Goal: Task Accomplishment & Management: Use online tool/utility

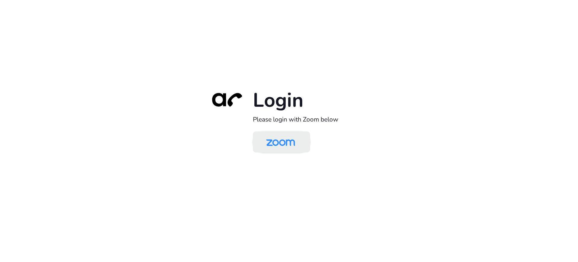
click at [282, 145] on img at bounding box center [281, 142] width 42 height 20
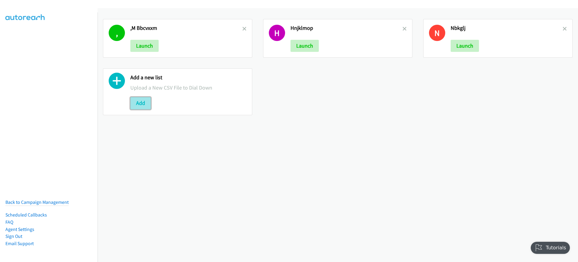
click at [135, 104] on button "Add" at bounding box center [140, 103] width 20 height 12
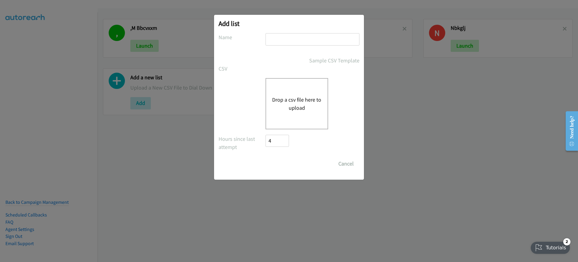
click at [260, 92] on div "Drop a csv file here to upload" at bounding box center [289, 103] width 141 height 51
click at [275, 95] on div "Drop a csv file here to upload" at bounding box center [297, 103] width 63 height 51
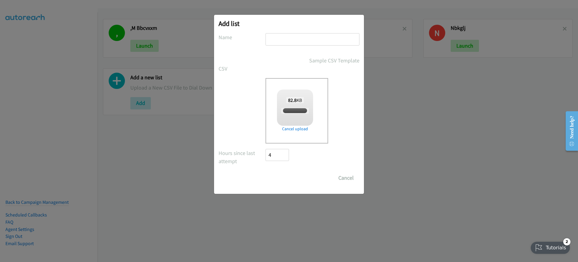
click at [308, 36] on input "text" at bounding box center [313, 39] width 94 height 12
type input "s"
checkbox input "true"
type input "scsxszx"
click at [286, 176] on input "Save List" at bounding box center [282, 178] width 32 height 12
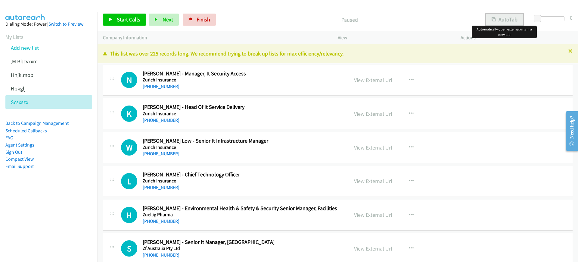
click at [505, 16] on button "AutoTab" at bounding box center [504, 20] width 37 height 12
click at [47, 210] on nav "Dialing Mode: Power | Switch to Preview My Lists Add new list ,M Bbcvxxm [GEOGR…" at bounding box center [49, 143] width 98 height 262
click at [129, 22] on span "Start Calls" at bounding box center [128, 19] width 23 height 7
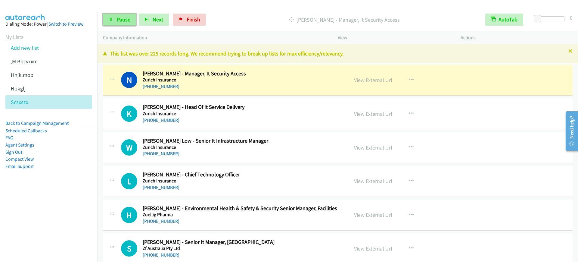
click at [114, 20] on link "Pause" at bounding box center [119, 20] width 33 height 12
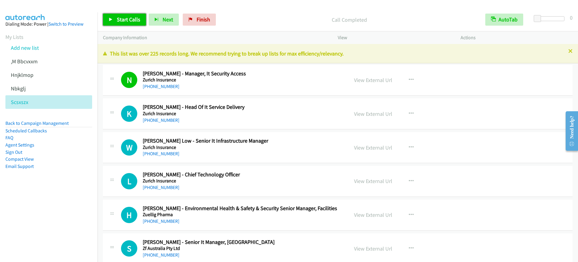
click at [120, 26] on div "Start Calls Pause Next Finish Call Completed AutoTab AutoTab 0" at bounding box center [338, 19] width 480 height 23
click at [129, 15] on link "Start Calls" at bounding box center [124, 20] width 43 height 12
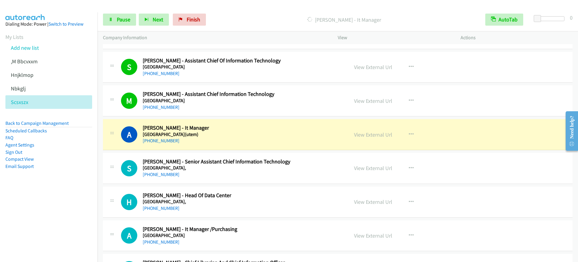
scroll to position [1129, 0]
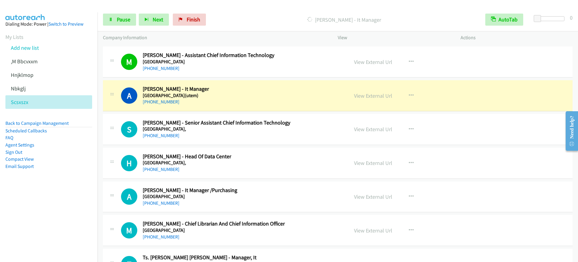
click at [20, 218] on nav "Dialing Mode: Power | Switch to Preview My Lists Add new list ,M Bbcvxxm [GEOGR…" at bounding box center [49, 143] width 98 height 262
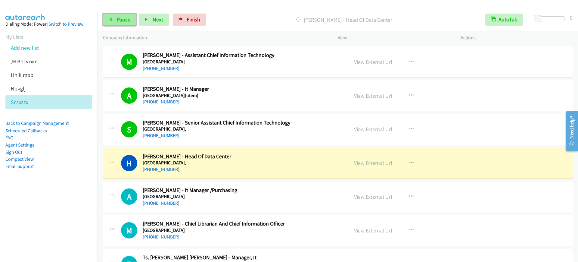
click at [124, 19] on span "Pause" at bounding box center [124, 19] width 14 height 7
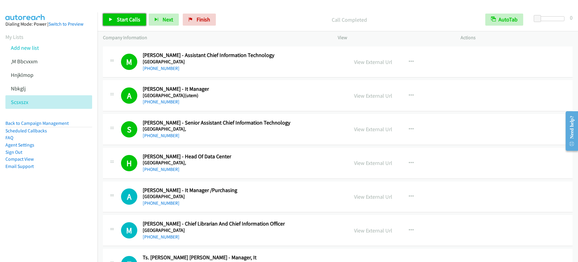
click at [137, 20] on span "Start Calls" at bounding box center [128, 19] width 23 height 7
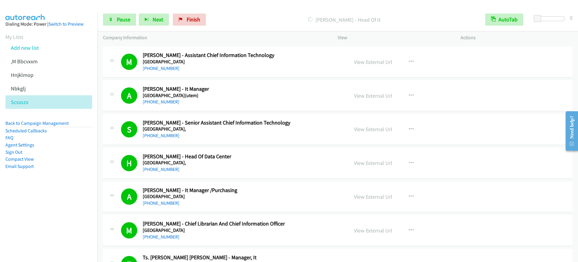
click at [257, 24] on div "[PERSON_NAME] - Head Of It" at bounding box center [344, 20] width 271 height 12
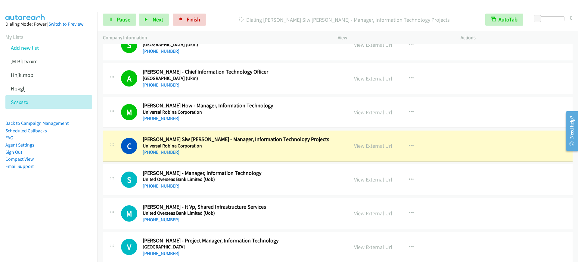
scroll to position [1505, 0]
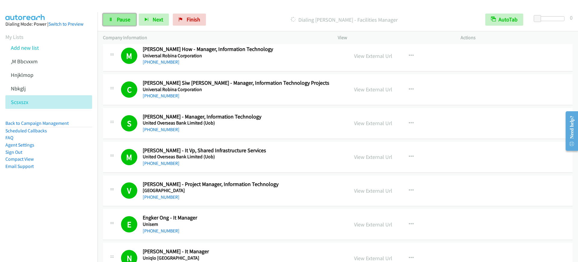
click at [127, 15] on link "Pause" at bounding box center [119, 20] width 33 height 12
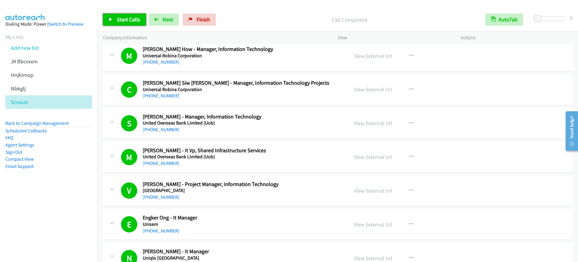
click at [126, 19] on span "Start Calls" at bounding box center [128, 19] width 23 height 7
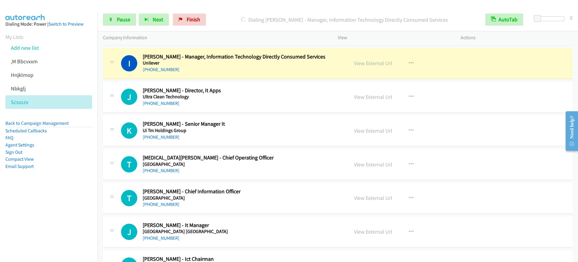
scroll to position [1769, 0]
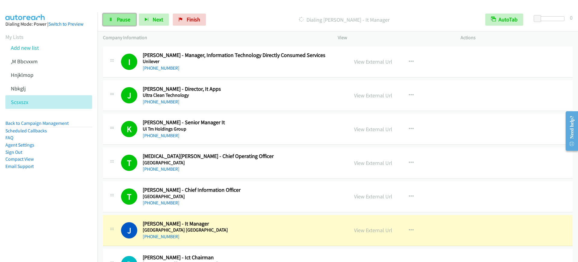
click at [114, 20] on link "Pause" at bounding box center [119, 20] width 33 height 12
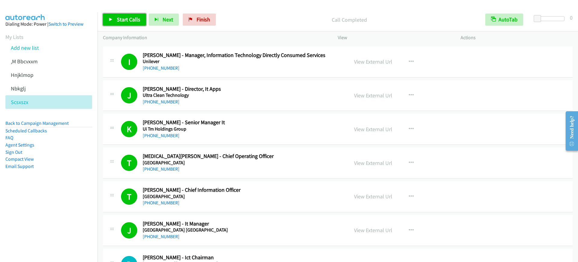
click at [128, 24] on link "Start Calls" at bounding box center [124, 20] width 43 height 12
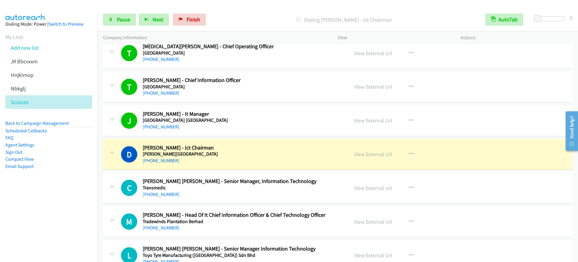
scroll to position [1881, 0]
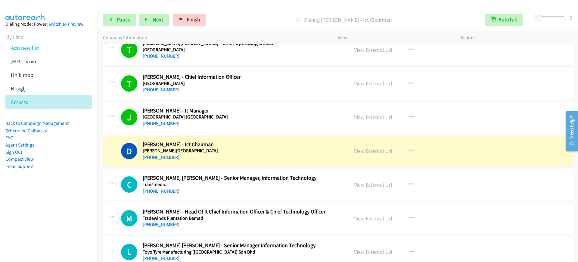
click at [45, 212] on nav "Dialing Mode: Power | Switch to Preview My Lists Add new list ,M Bbcvxxm [GEOGR…" at bounding box center [49, 143] width 98 height 262
click at [109, 19] on icon at bounding box center [111, 20] width 4 height 4
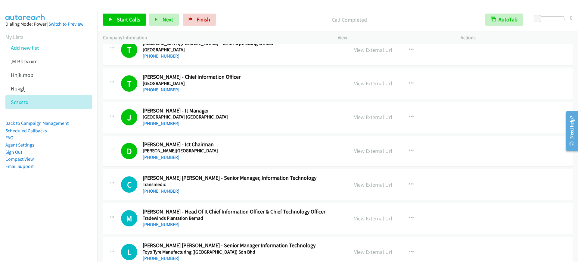
drag, startPoint x: 231, startPoint y: 152, endPoint x: 250, endPoint y: 152, distance: 18.7
click at [231, 152] on h5 "[PERSON_NAME][GEOGRAPHIC_DATA]" at bounding box center [242, 151] width 198 height 6
click at [371, 156] on div "View External Url View External Url Schedule/Manage Callback Start Calls Here R…" at bounding box center [413, 151] width 128 height 20
click at [373, 151] on link "View External Url" at bounding box center [373, 150] width 38 height 7
click at [135, 18] on span "Start Calls" at bounding box center [128, 19] width 23 height 7
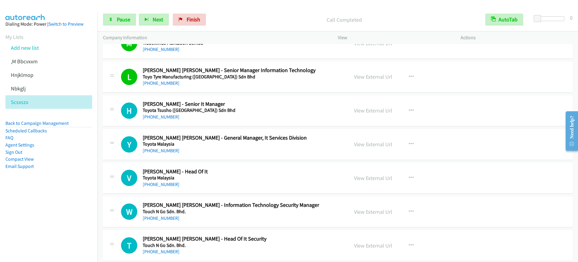
scroll to position [2070, 0]
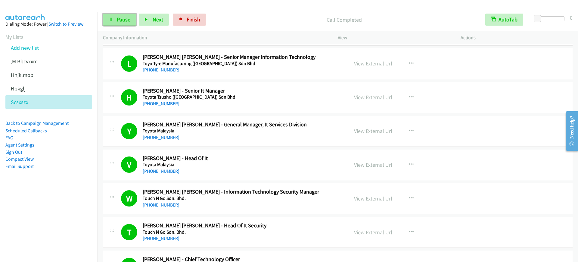
click at [128, 19] on span "Pause" at bounding box center [124, 19] width 14 height 7
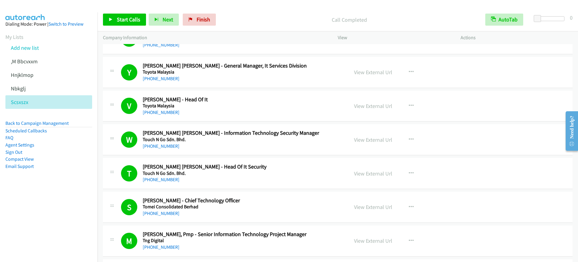
scroll to position [2182, 0]
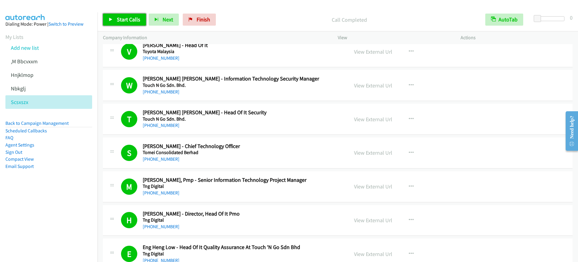
click at [119, 25] on link "Start Calls" at bounding box center [124, 20] width 43 height 12
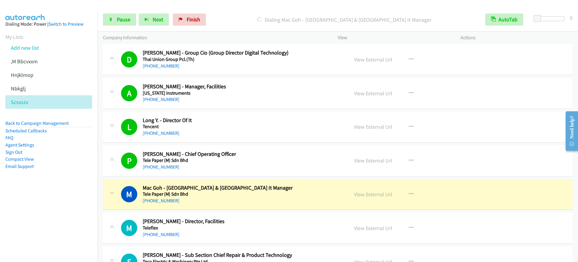
scroll to position [2822, 0]
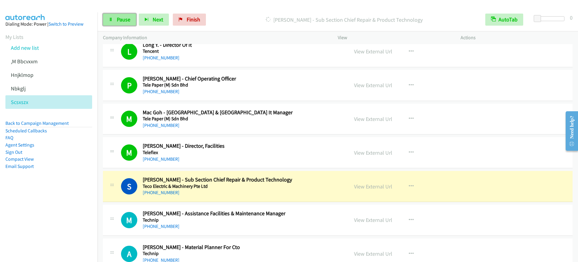
click at [117, 18] on span "Pause" at bounding box center [124, 19] width 14 height 7
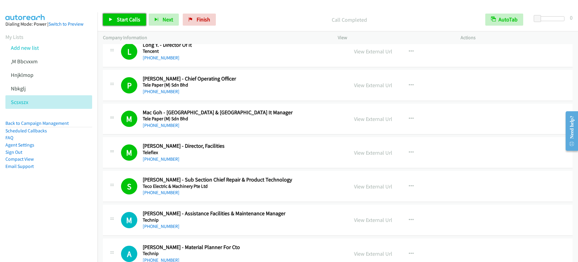
click at [119, 19] on span "Start Calls" at bounding box center [128, 19] width 23 height 7
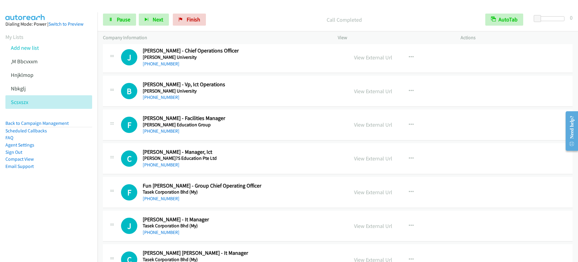
scroll to position [3048, 0]
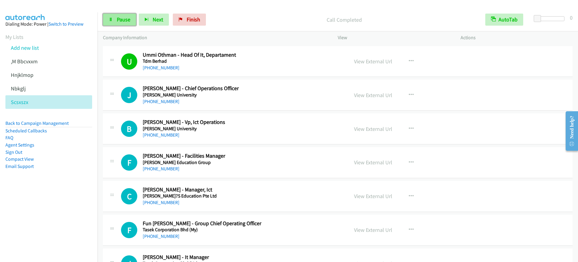
click at [118, 17] on span "Pause" at bounding box center [124, 19] width 14 height 7
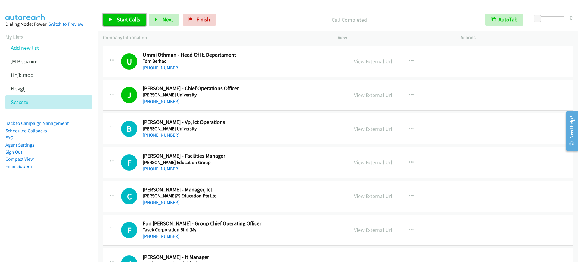
click at [109, 22] on link "Start Calls" at bounding box center [124, 20] width 43 height 12
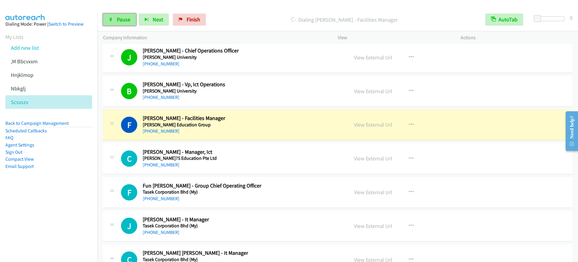
click at [118, 24] on link "Pause" at bounding box center [119, 20] width 33 height 12
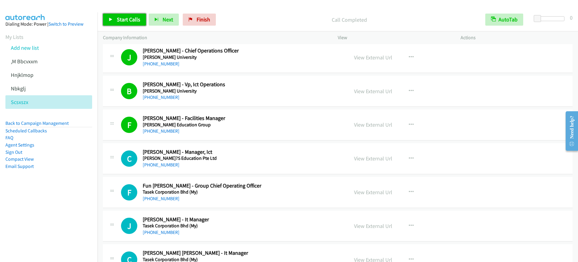
click at [128, 17] on span "Start Calls" at bounding box center [128, 19] width 23 height 7
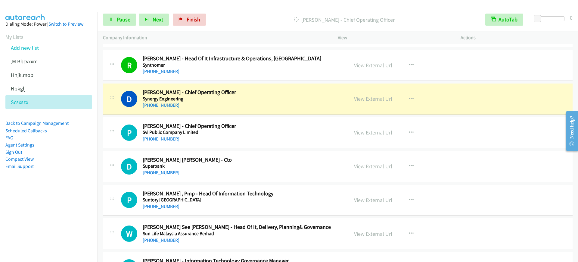
scroll to position [3688, 0]
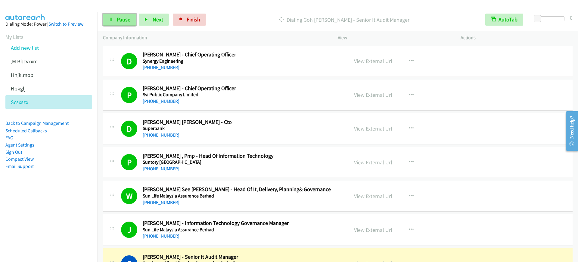
click at [105, 17] on link "Pause" at bounding box center [119, 20] width 33 height 12
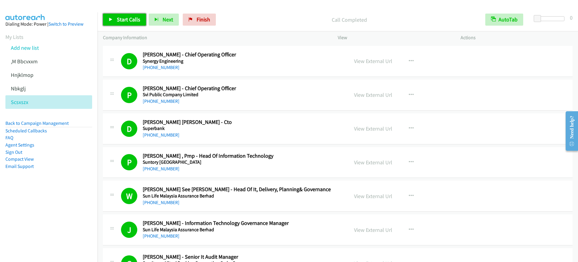
click at [114, 17] on link "Start Calls" at bounding box center [124, 20] width 43 height 12
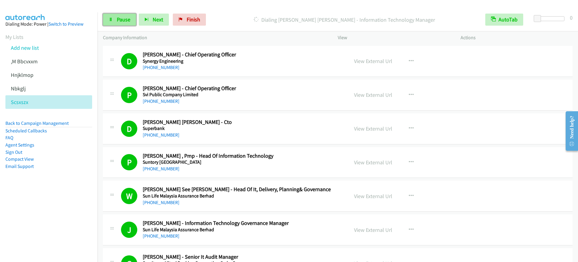
click at [128, 22] on span "Pause" at bounding box center [124, 19] width 14 height 7
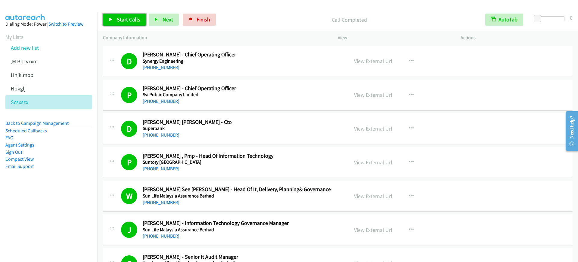
click at [133, 15] on link "Start Calls" at bounding box center [124, 20] width 43 height 12
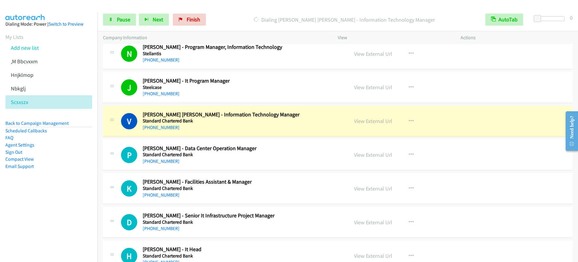
scroll to position [4064, 0]
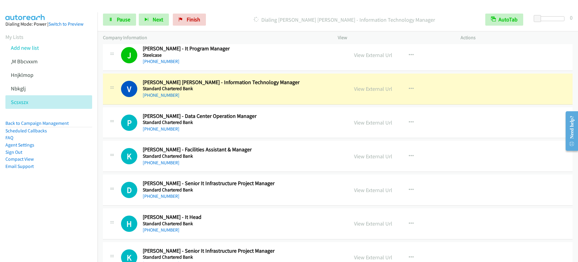
click at [240, 97] on div "[PHONE_NUMBER]" at bounding box center [242, 95] width 198 height 7
click at [116, 23] on link "Pause" at bounding box center [119, 20] width 33 height 12
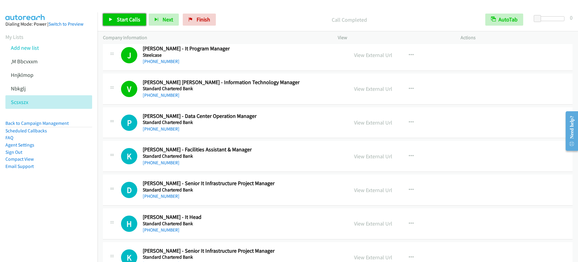
click at [125, 21] on span "Start Calls" at bounding box center [128, 19] width 23 height 7
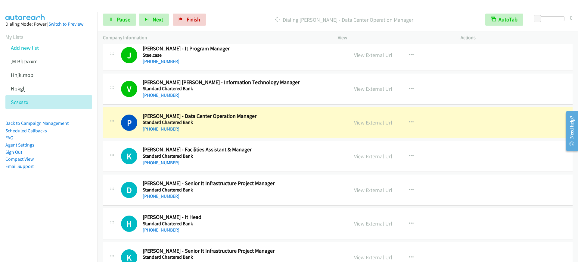
click at [18, 210] on nav "Dialing Mode: Power | Switch to Preview My Lists Add new list ,M Bbcvxxm [GEOGR…" at bounding box center [49, 143] width 98 height 262
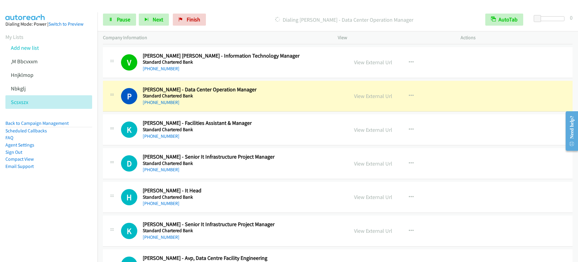
scroll to position [4102, 0]
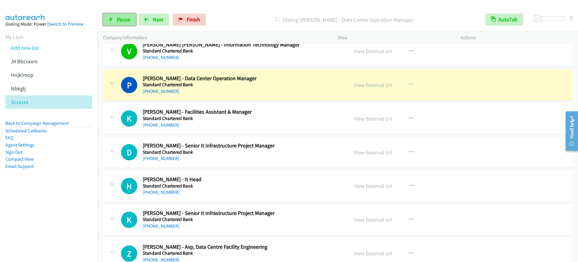
click at [115, 18] on link "Pause" at bounding box center [119, 20] width 33 height 12
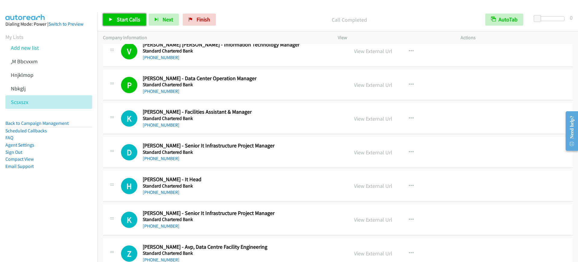
click at [126, 22] on span "Start Calls" at bounding box center [128, 19] width 23 height 7
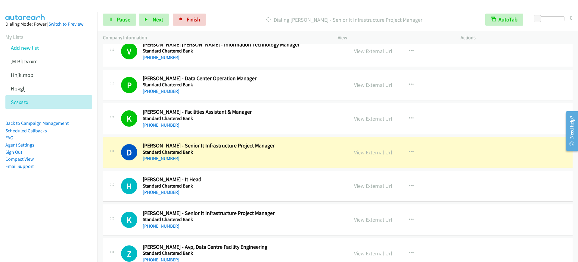
click at [292, 73] on div "P Callback Scheduled [PERSON_NAME] - Data Center Operation Manager Standard Cha…" at bounding box center [338, 85] width 470 height 31
click at [354, 84] on link "View External Url" at bounding box center [373, 84] width 38 height 7
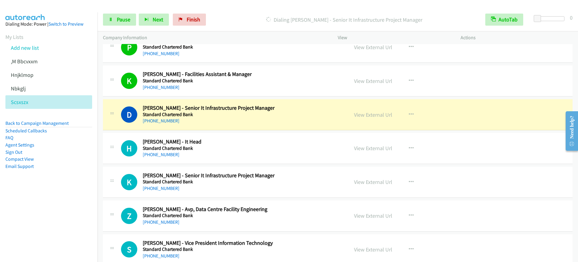
scroll to position [4177, 0]
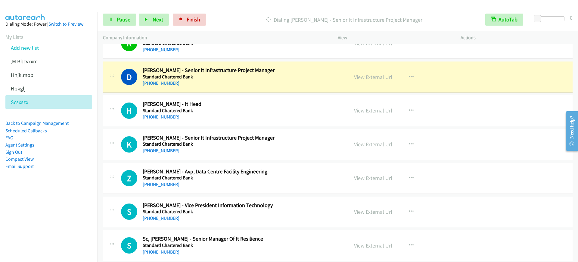
click at [32, 199] on nav "Dialing Mode: Power | Switch to Preview My Lists Add new list ,M Bbcvxxm [GEOGR…" at bounding box center [49, 143] width 98 height 262
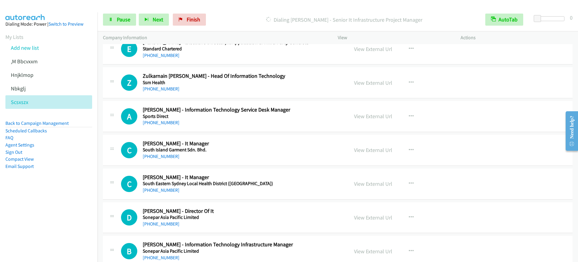
scroll to position [4704, 0]
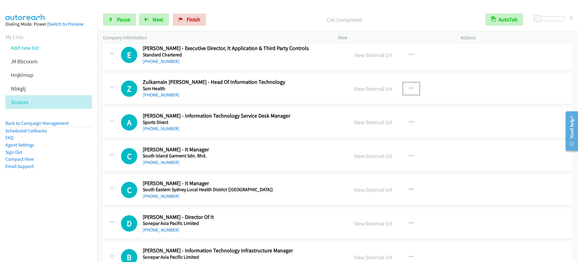
click at [409, 87] on icon "button" at bounding box center [411, 88] width 5 height 5
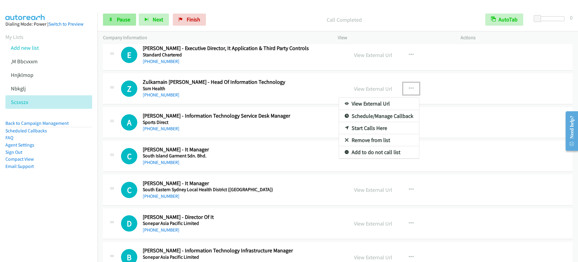
click at [124, 19] on div at bounding box center [289, 131] width 578 height 262
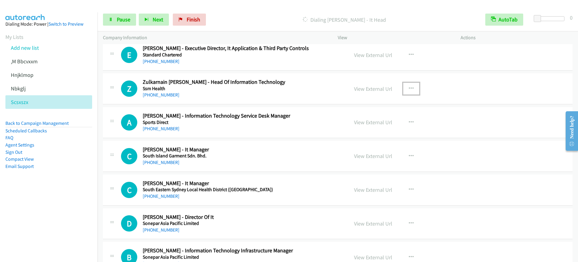
click at [415, 86] on button "button" at bounding box center [411, 88] width 16 height 12
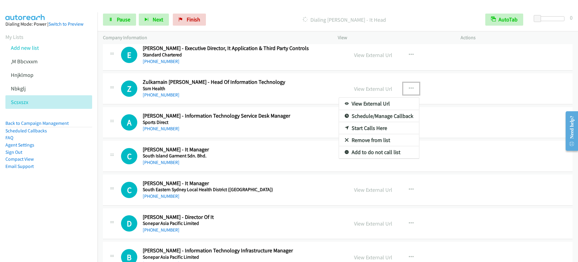
click at [369, 131] on link "Start Calls Here" at bounding box center [379, 128] width 80 height 12
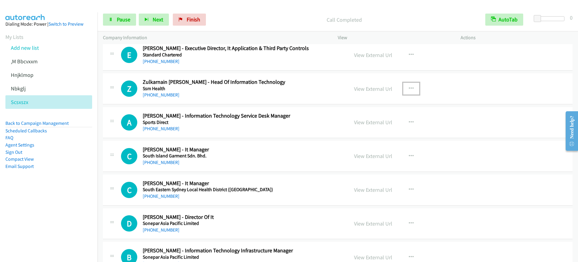
click at [273, 97] on div "[PHONE_NUMBER]" at bounding box center [242, 94] width 198 height 7
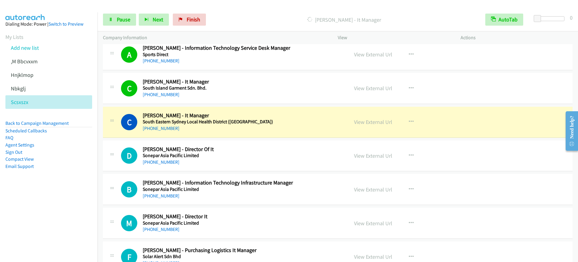
scroll to position [4816, 0]
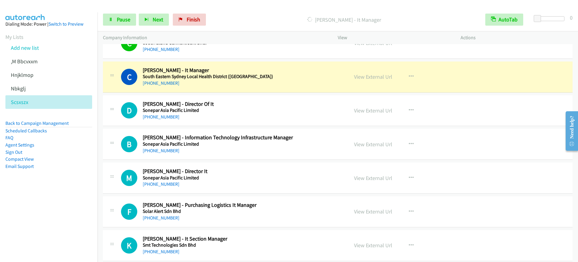
click at [58, 204] on nav "Dialing Mode: Power | Switch to Preview My Lists Add new list ,M Bbcvxxm [GEOGR…" at bounding box center [49, 143] width 98 height 262
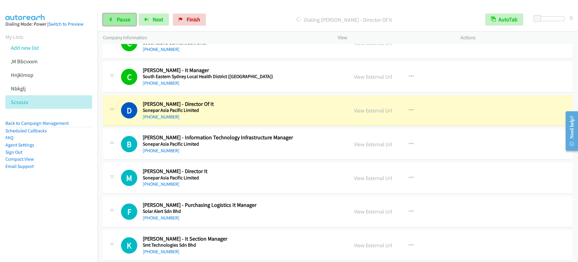
click at [126, 17] on span "Pause" at bounding box center [124, 19] width 14 height 7
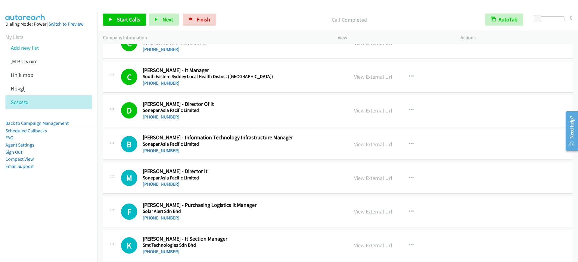
click at [65, 202] on nav "Dialing Mode: Power | Switch to Preview My Lists Add new list ,M Bbcvxxm [GEOGR…" at bounding box center [49, 143] width 98 height 262
click at [126, 21] on span "Start Calls" at bounding box center [128, 19] width 23 height 7
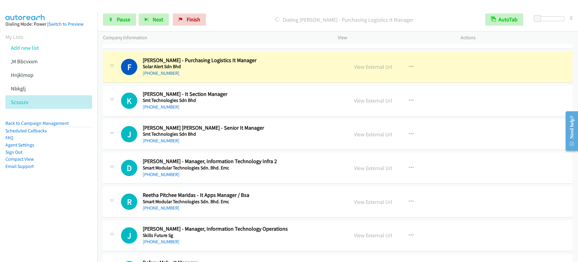
scroll to position [4967, 0]
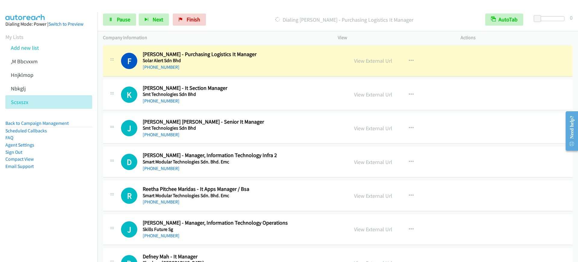
click at [79, 200] on nav "Dialing Mode: Power | Switch to Preview My Lists Add new list ,M Bbcvxxm [GEOGR…" at bounding box center [49, 143] width 98 height 262
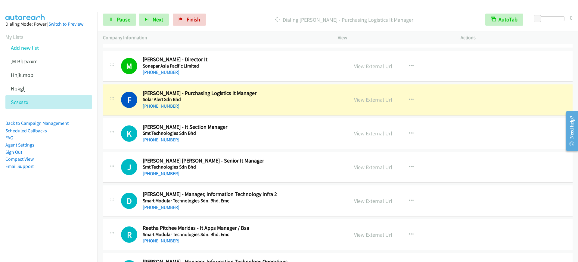
scroll to position [4929, 0]
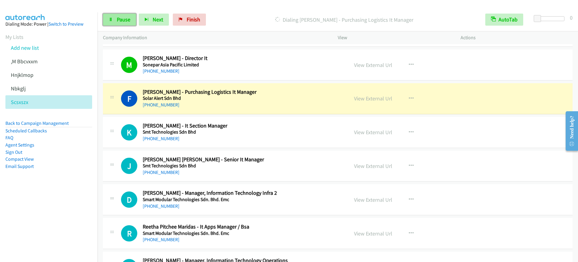
click at [113, 25] on link "Pause" at bounding box center [119, 20] width 33 height 12
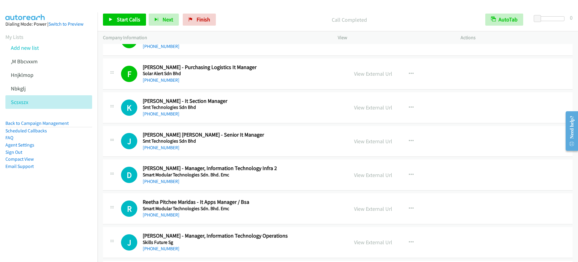
scroll to position [4967, 0]
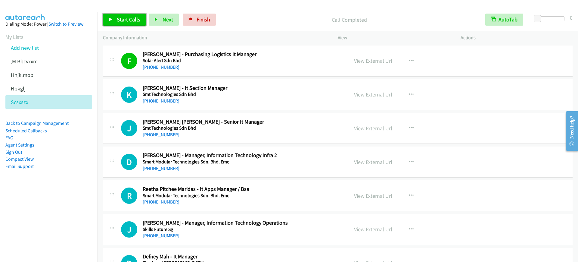
click at [138, 21] on span "Start Calls" at bounding box center [128, 19] width 23 height 7
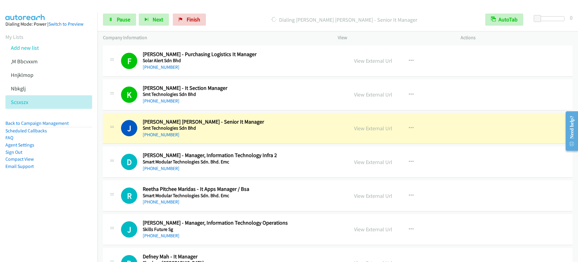
click at [269, 122] on h2 "[PERSON_NAME] [PERSON_NAME] - Senior It Manager" at bounding box center [242, 121] width 198 height 7
click at [129, 19] on span "Pause" at bounding box center [124, 19] width 14 height 7
